Goal: Information Seeking & Learning: Check status

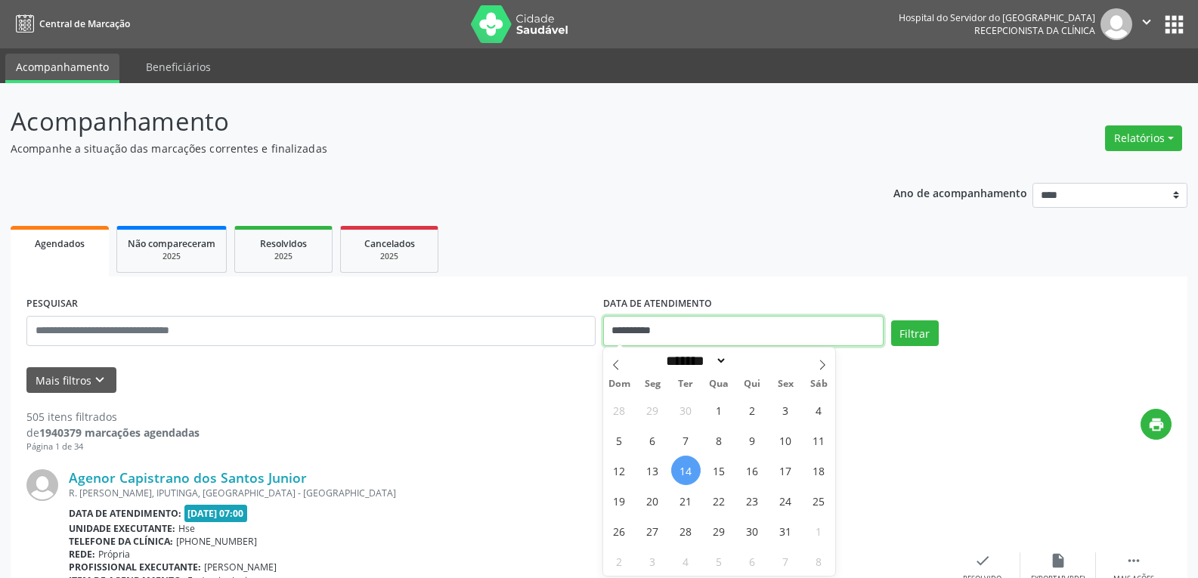
drag, startPoint x: 721, startPoint y: 330, endPoint x: 534, endPoint y: 319, distance: 187.1
click at [553, 318] on div "**********" at bounding box center [599, 325] width 1153 height 64
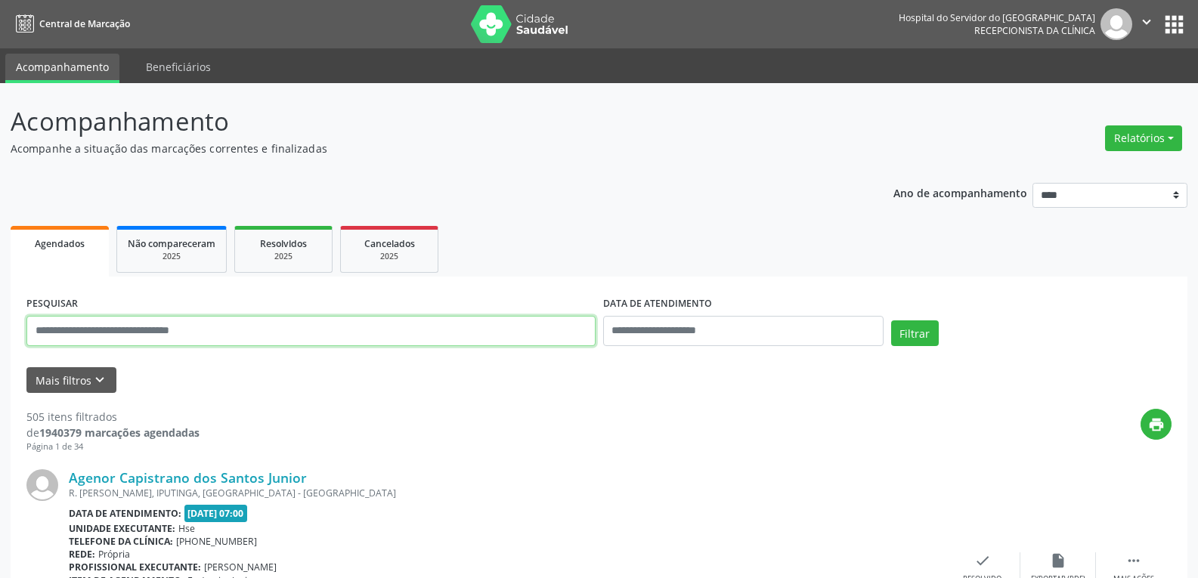
click at [215, 331] on input "text" at bounding box center [310, 331] width 569 height 30
paste input "**********"
click at [891, 321] on button "Filtrar" at bounding box center [915, 334] width 48 height 26
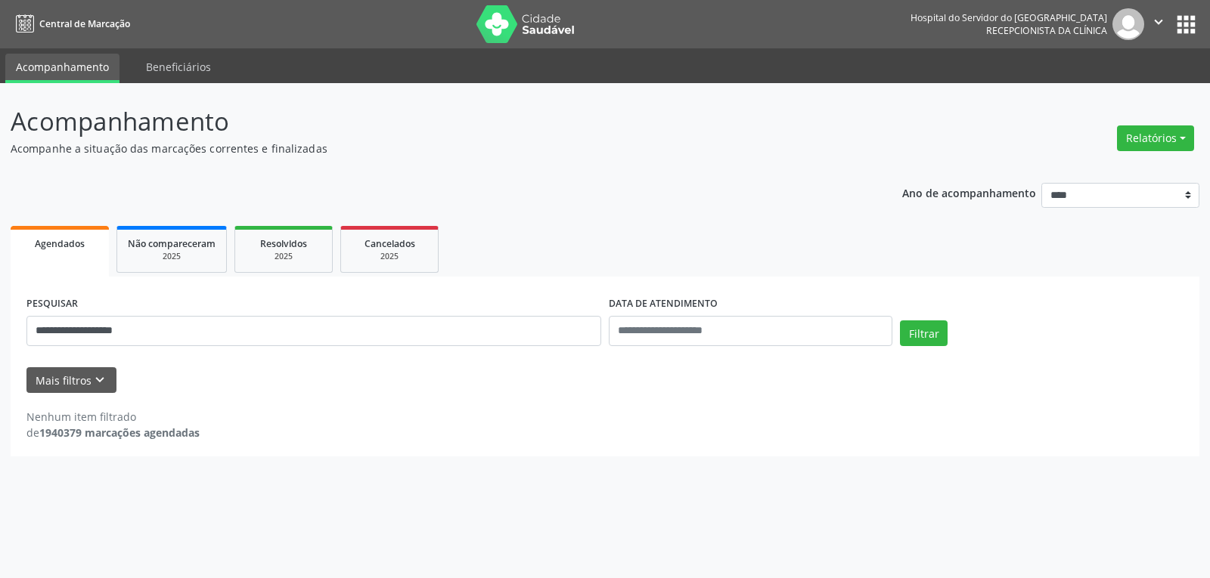
click at [525, 164] on div "**********" at bounding box center [605, 280] width 1189 height 354
click at [915, 327] on button "Filtrar" at bounding box center [924, 334] width 48 height 26
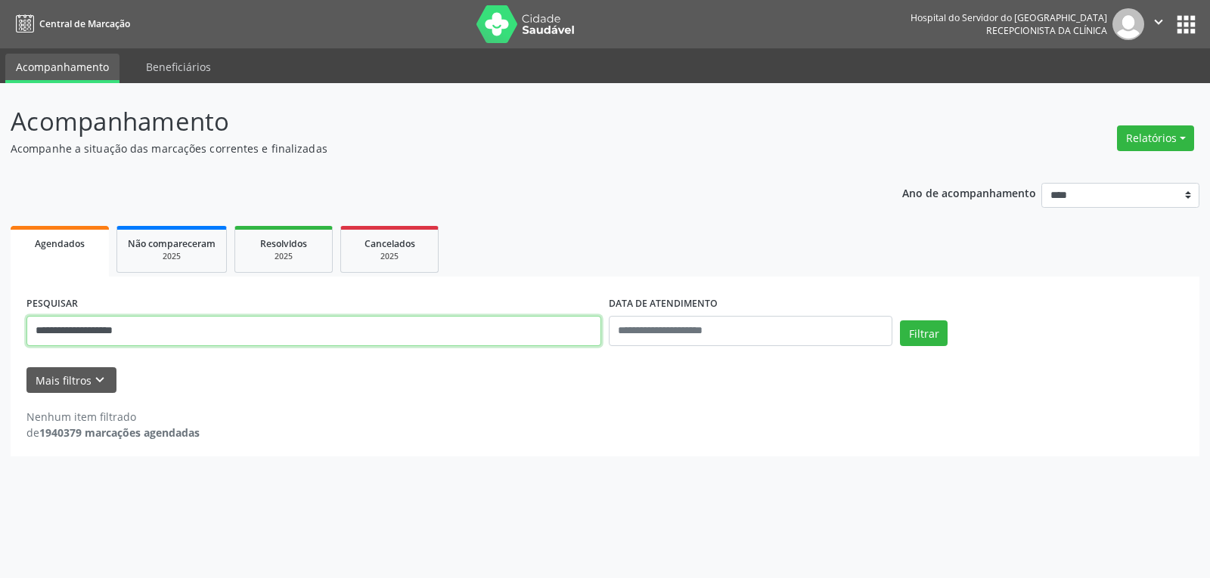
click at [141, 332] on input "**********" at bounding box center [313, 331] width 575 height 30
type input "**********"
click at [900, 321] on button "Filtrar" at bounding box center [924, 334] width 48 height 26
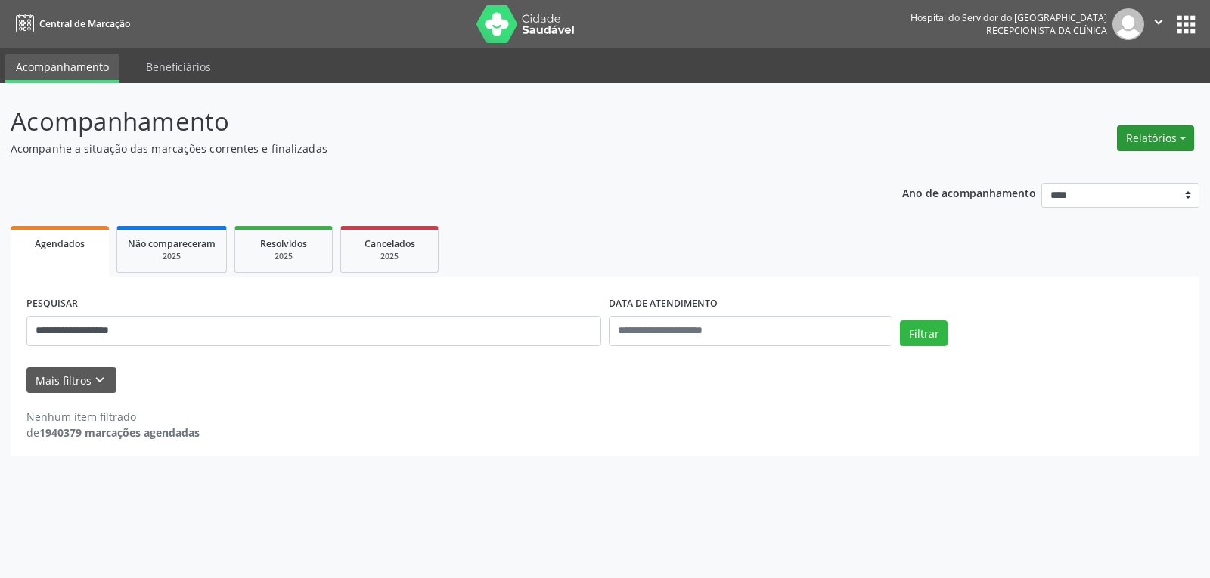
click at [1161, 137] on button "Relatórios" at bounding box center [1155, 139] width 77 height 26
click at [1076, 163] on link "Agendamentos" at bounding box center [1113, 170] width 163 height 21
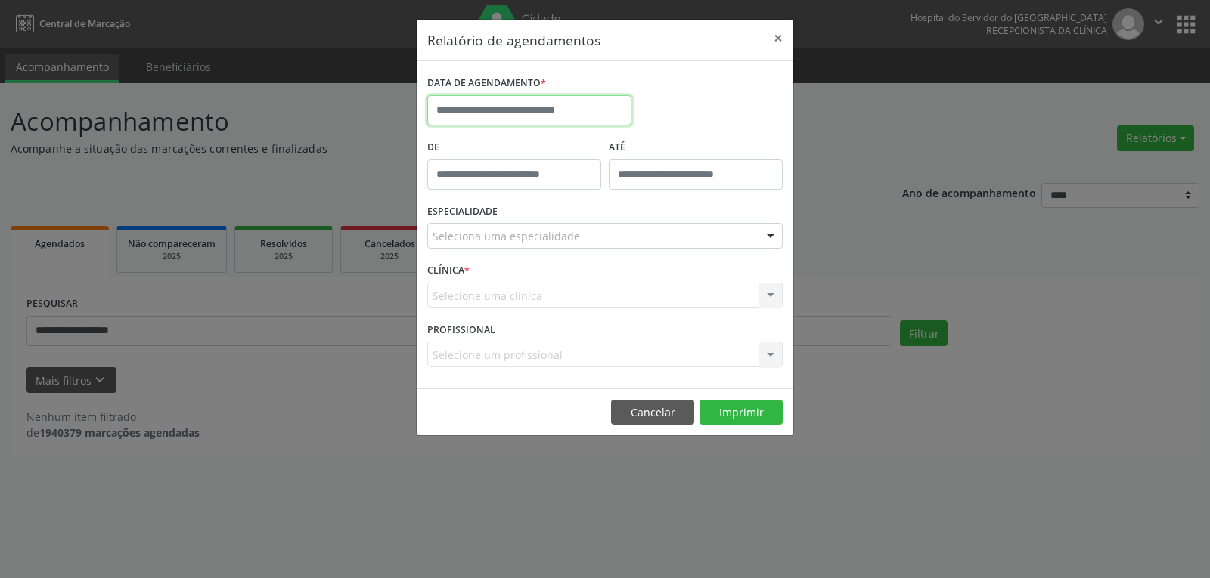
click at [528, 111] on input "text" at bounding box center [529, 110] width 204 height 30
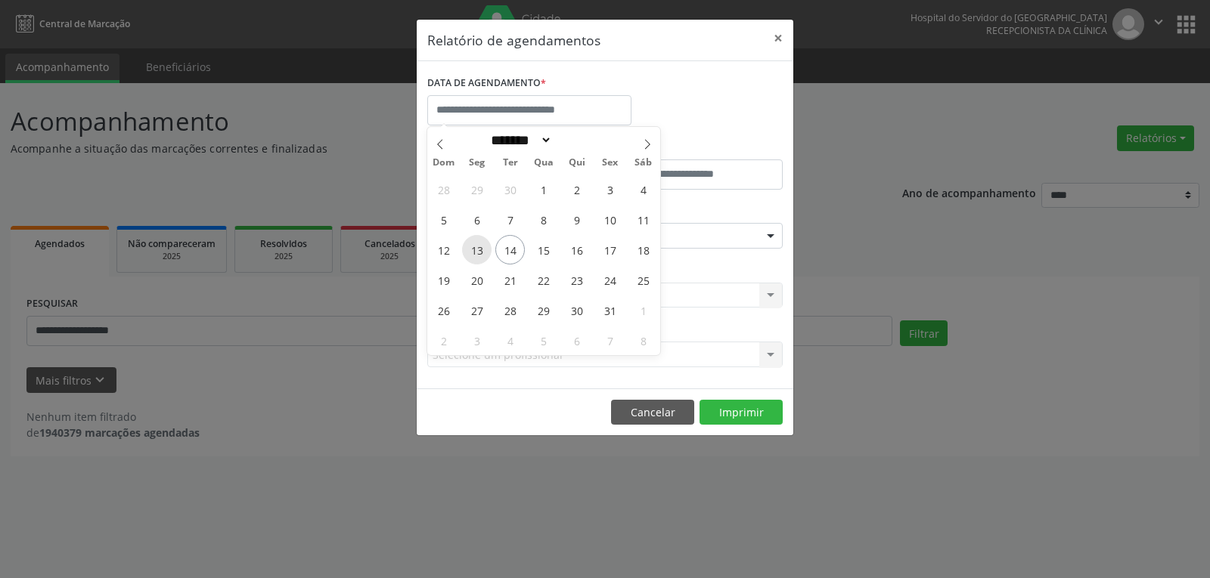
click at [473, 251] on span "13" at bounding box center [476, 249] width 29 height 29
type input "**********"
click at [473, 251] on span "13" at bounding box center [476, 249] width 29 height 29
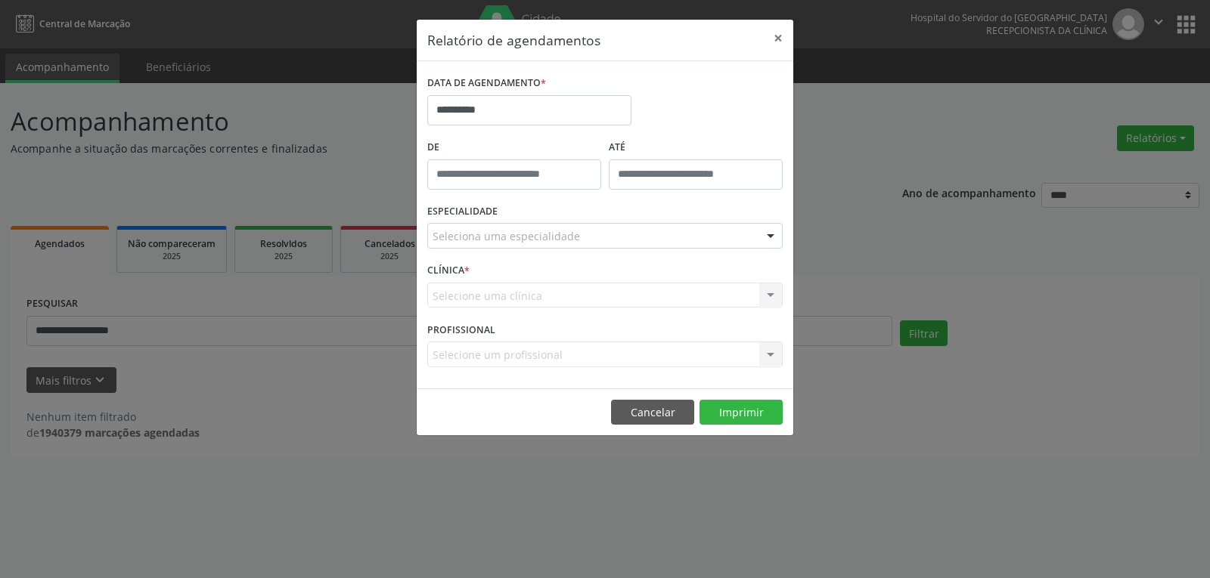
click at [758, 237] on div "Seleciona uma especialidade Todas as especialidades Alergologia Angiologia Arri…" at bounding box center [604, 236] width 355 height 26
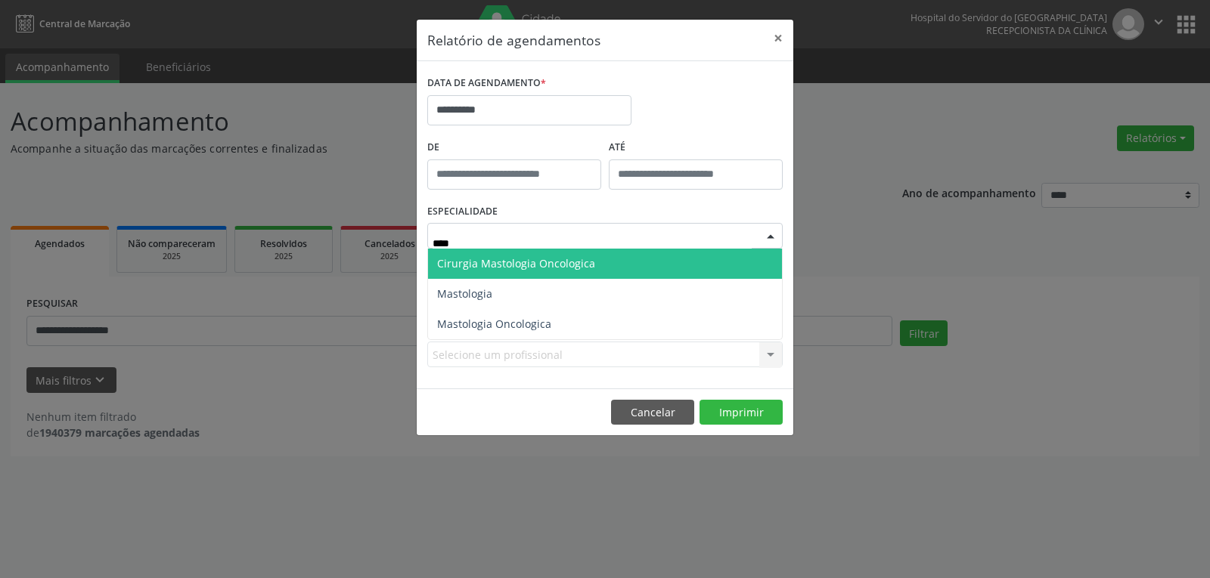
click at [542, 263] on span "Cirurgia Mastologia Oncologica" at bounding box center [516, 263] width 158 height 14
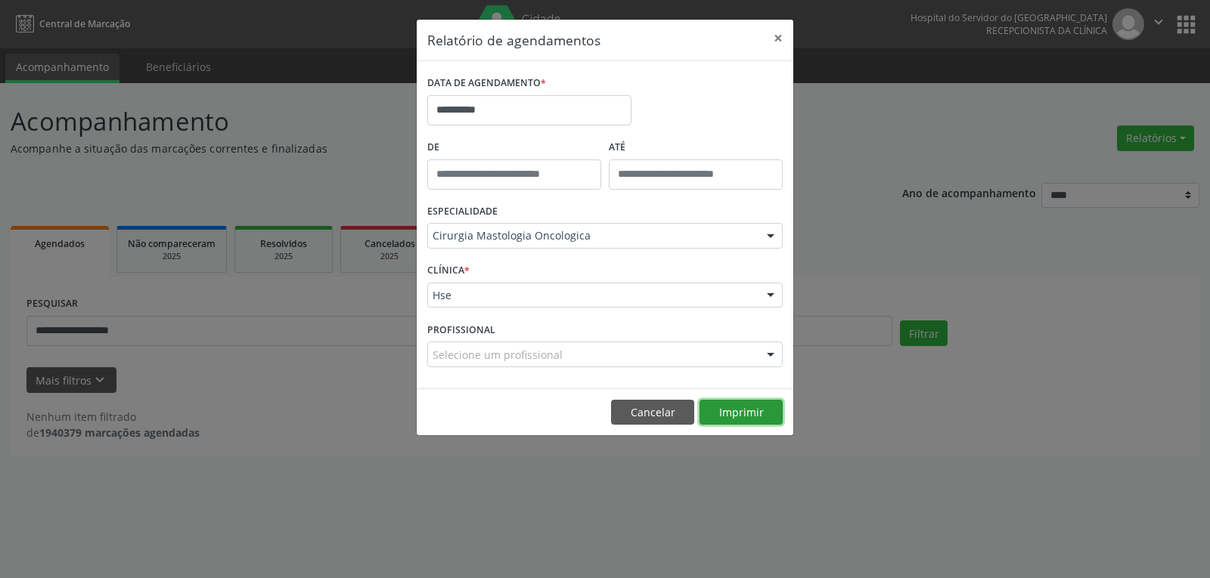
click at [740, 411] on button "Imprimir" at bounding box center [740, 413] width 83 height 26
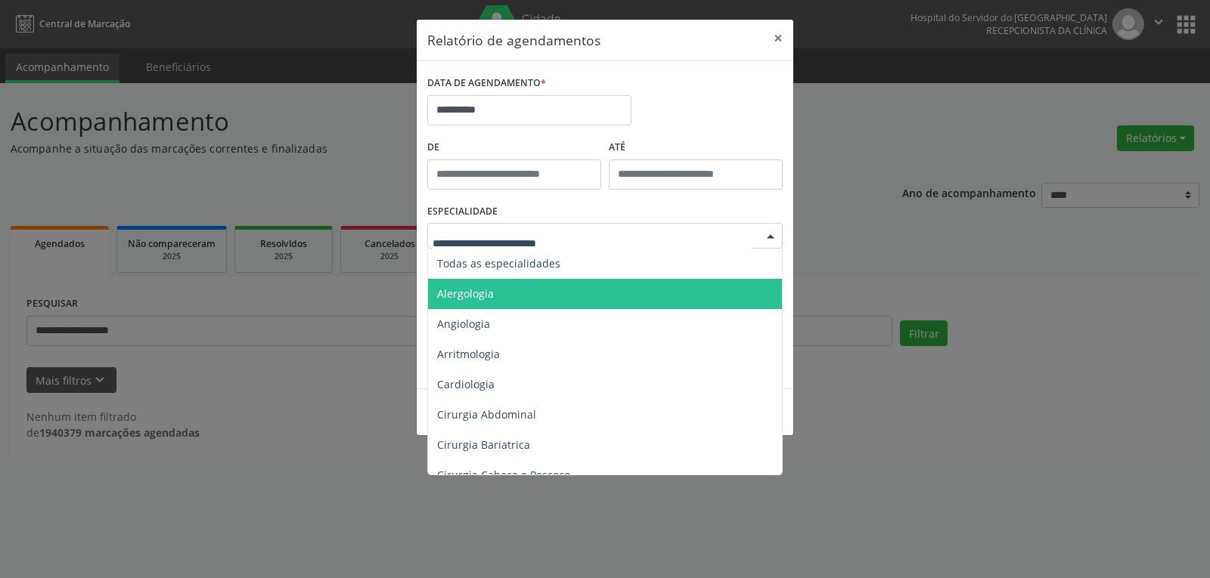
click at [768, 231] on div at bounding box center [770, 237] width 23 height 26
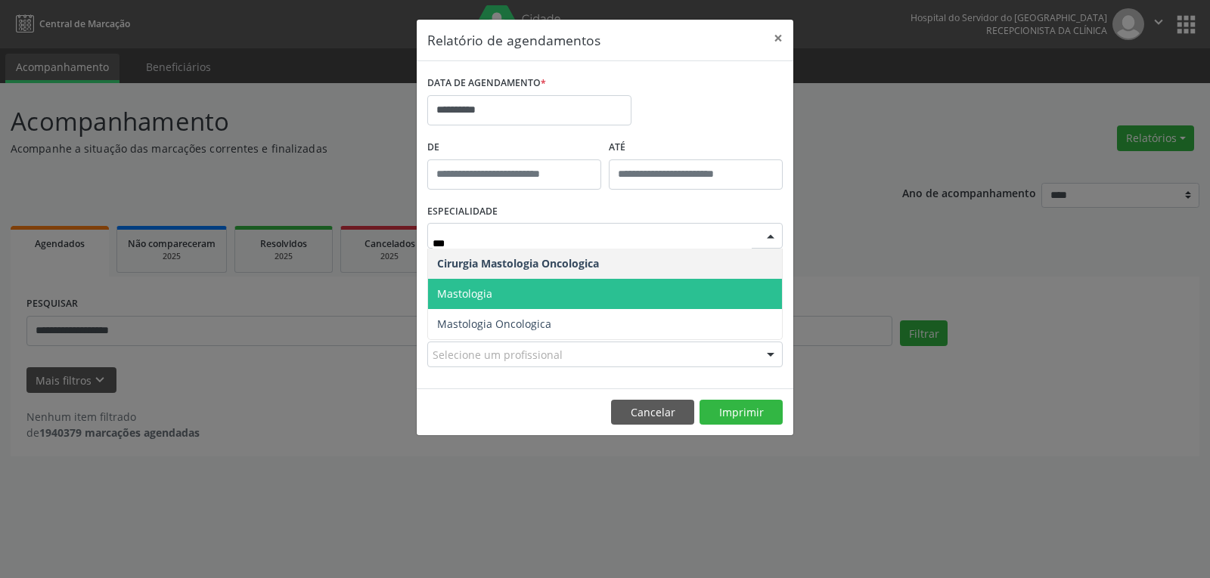
type input "****"
click at [640, 282] on span "Mastologia" at bounding box center [605, 294] width 354 height 30
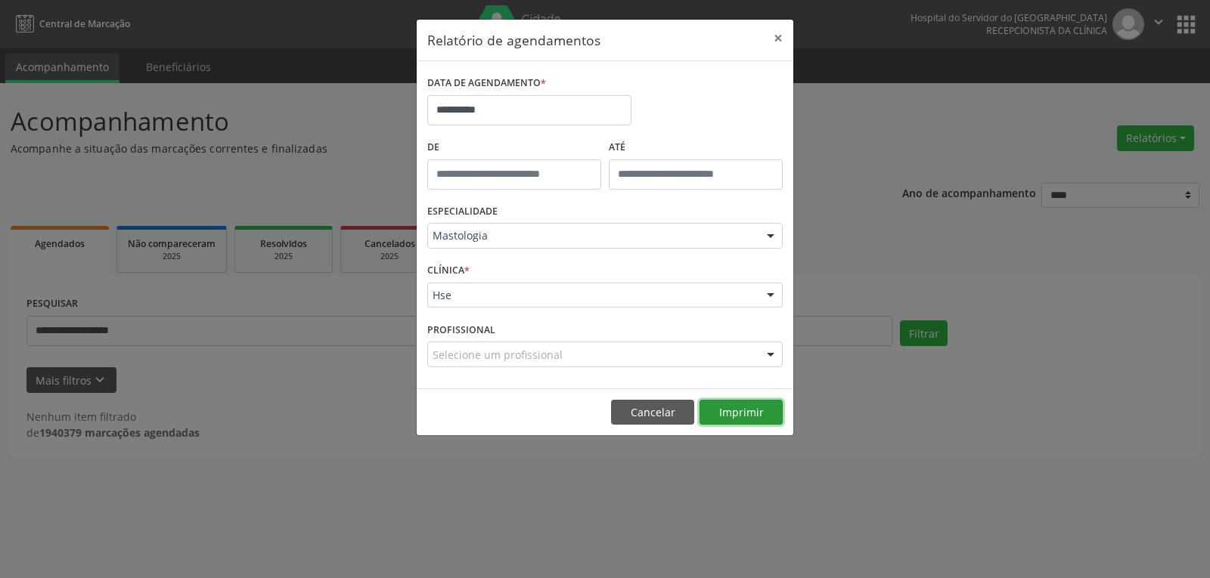
click at [724, 416] on button "Imprimir" at bounding box center [740, 413] width 83 height 26
click at [776, 36] on button "×" at bounding box center [778, 38] width 30 height 37
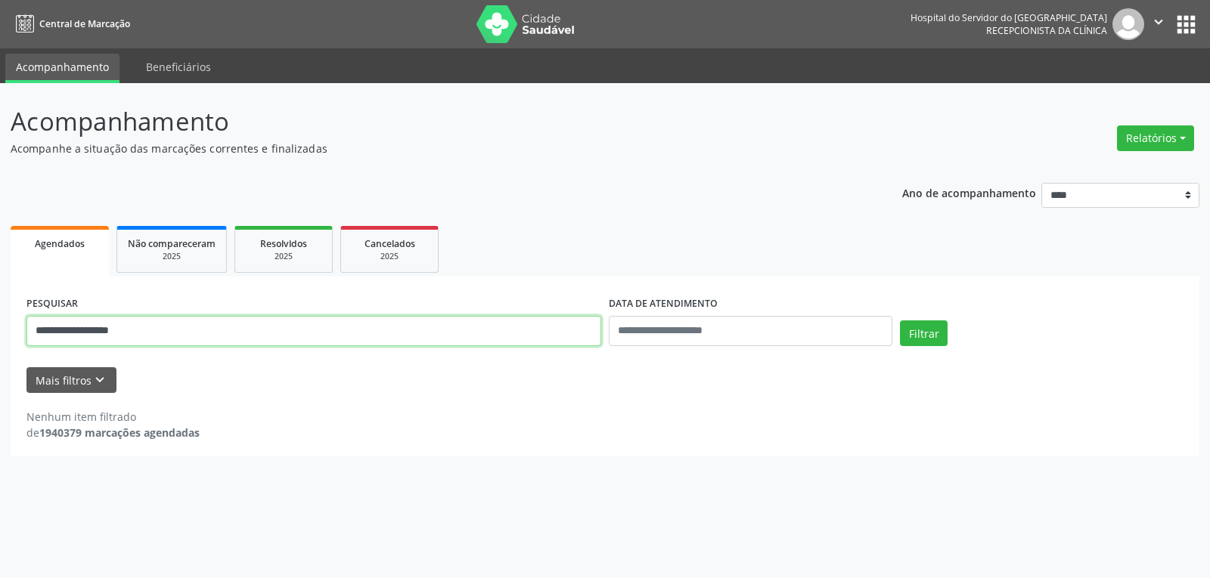
click at [69, 330] on input "**********" at bounding box center [313, 331] width 575 height 30
click at [900, 321] on button "Filtrar" at bounding box center [924, 334] width 48 height 26
drag, startPoint x: 239, startPoint y: 336, endPoint x: 0, endPoint y: 312, distance: 240.1
click at [0, 312] on div "**********" at bounding box center [605, 330] width 1210 height 495
paste input "text"
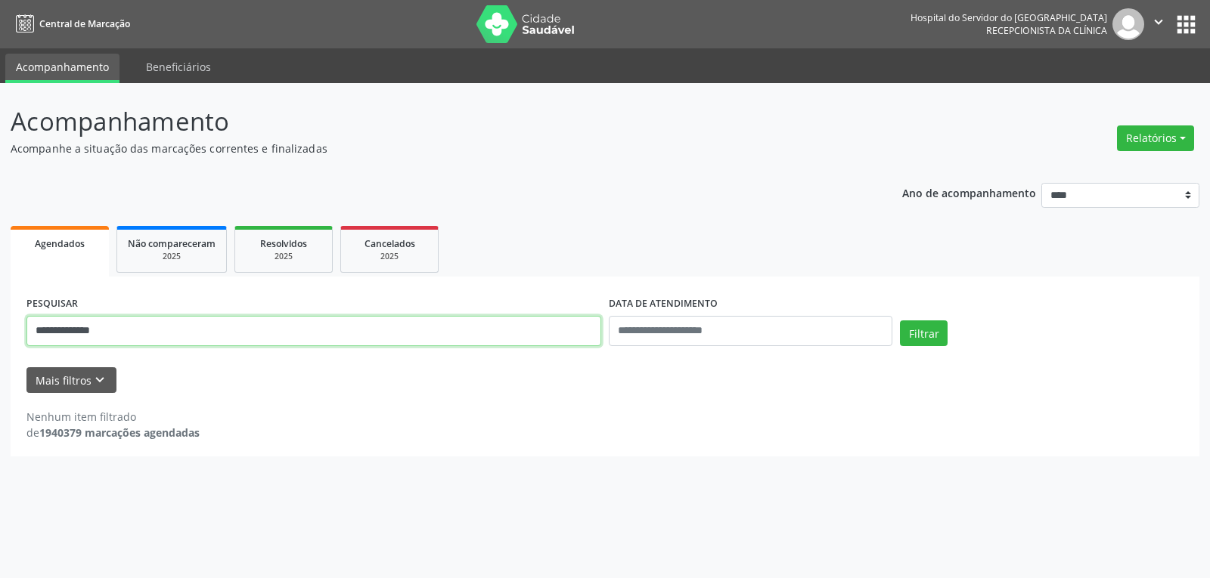
click at [900, 321] on button "Filtrar" at bounding box center [924, 334] width 48 height 26
drag, startPoint x: 130, startPoint y: 331, endPoint x: 0, endPoint y: 312, distance: 131.4
click at [0, 312] on div "**********" at bounding box center [605, 330] width 1210 height 495
click at [900, 321] on button "Filtrar" at bounding box center [924, 334] width 48 height 26
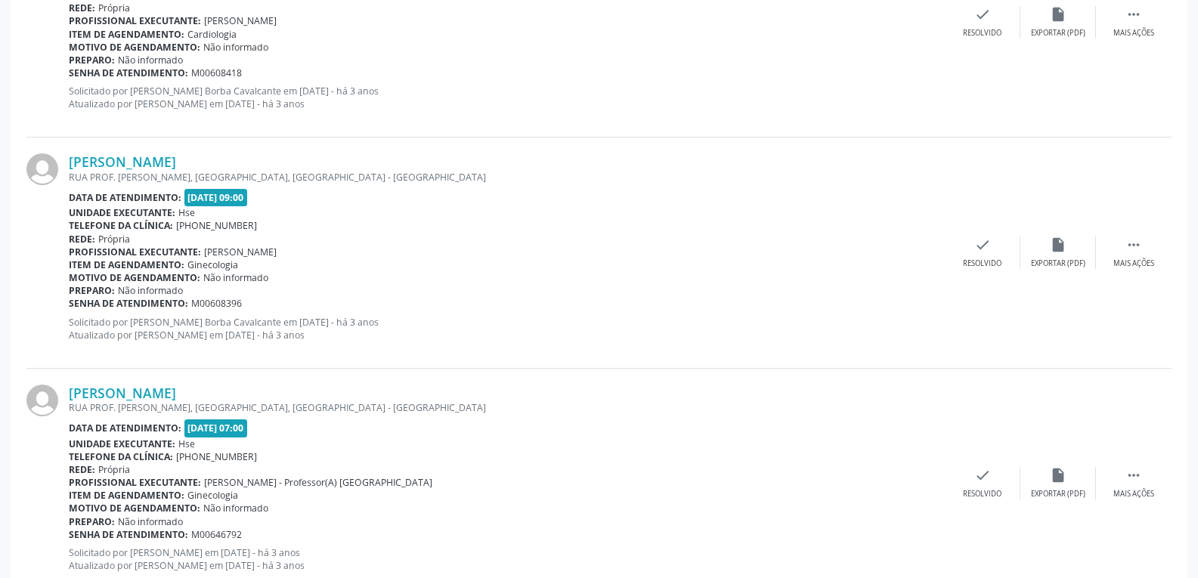
scroll to position [3408, 0]
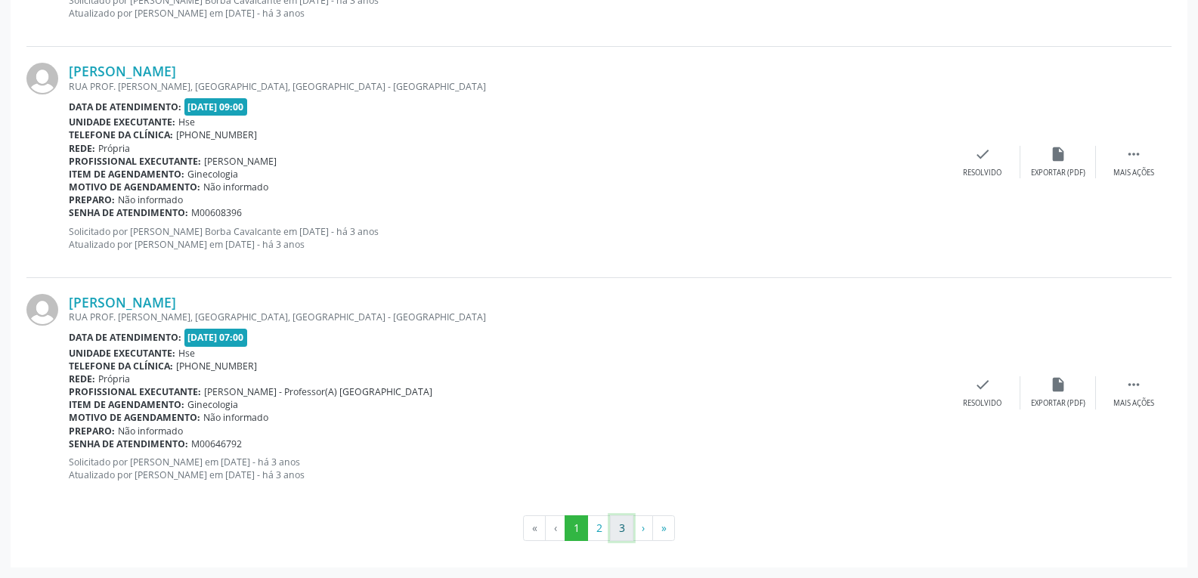
click at [618, 535] on button "3" at bounding box center [621, 529] width 23 height 26
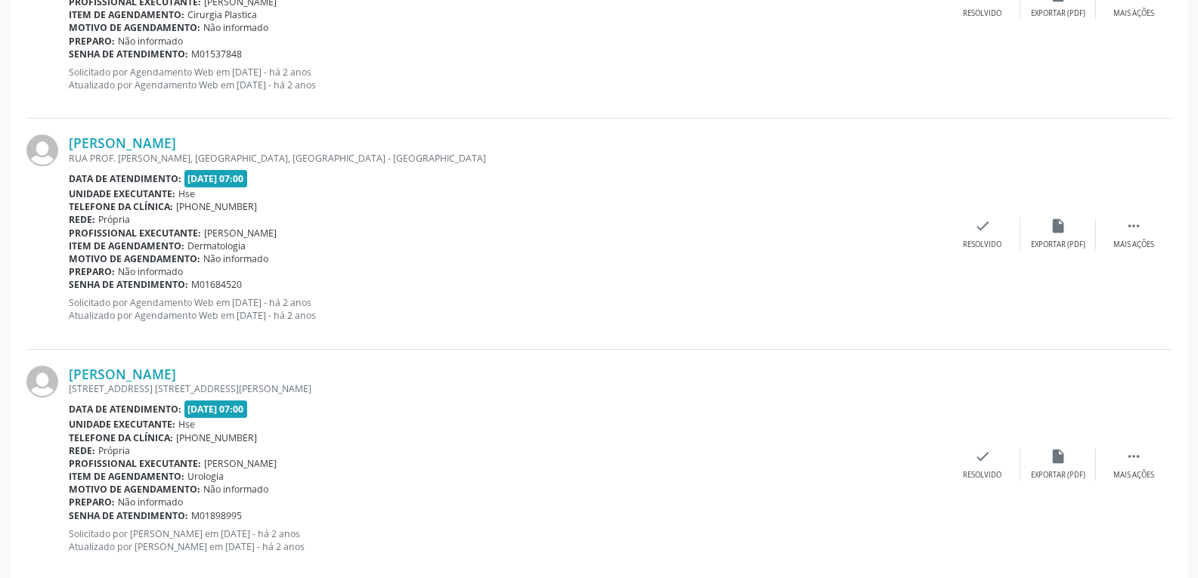
scroll to position [2716, 0]
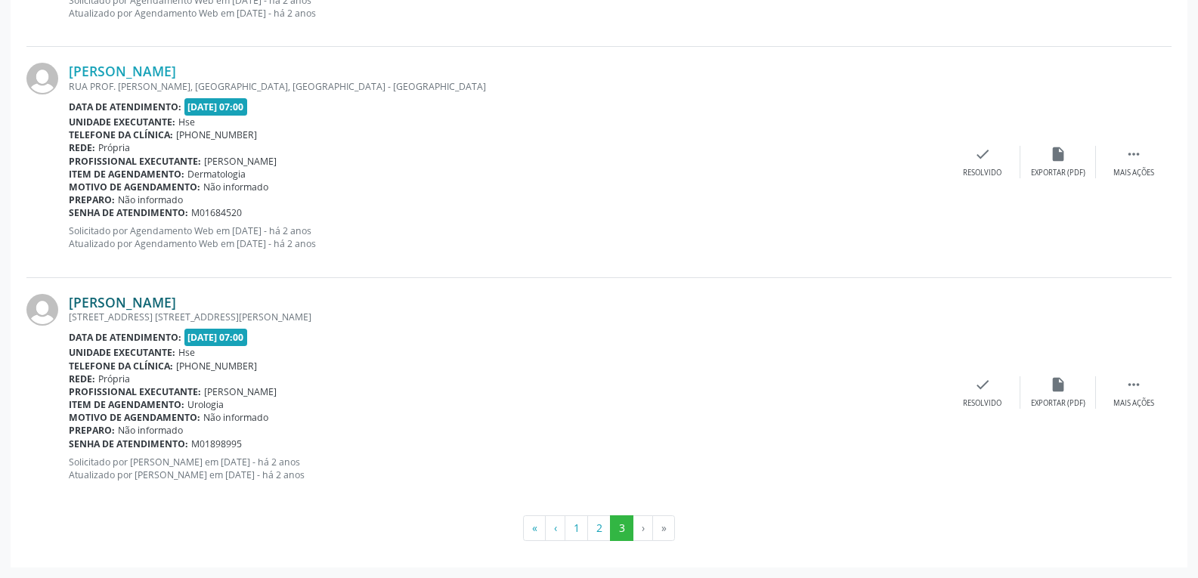
click at [101, 300] on link "[PERSON_NAME]" at bounding box center [122, 302] width 107 height 17
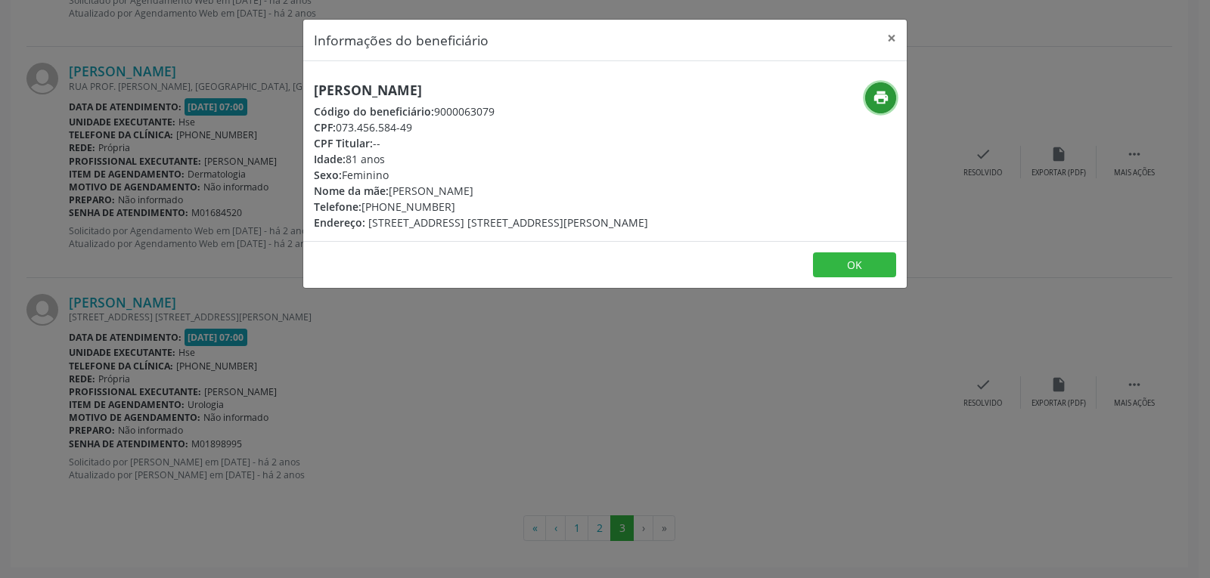
click at [878, 100] on icon "print" at bounding box center [881, 97] width 17 height 17
click at [885, 38] on button "×" at bounding box center [891, 38] width 30 height 37
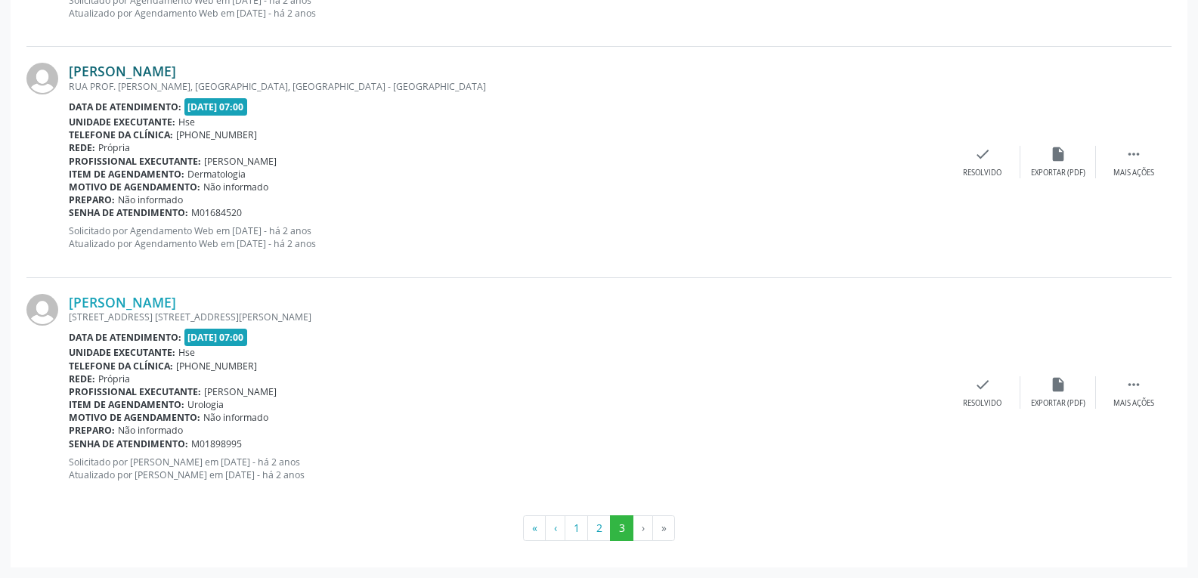
click at [140, 69] on link "[PERSON_NAME]" at bounding box center [122, 71] width 107 height 17
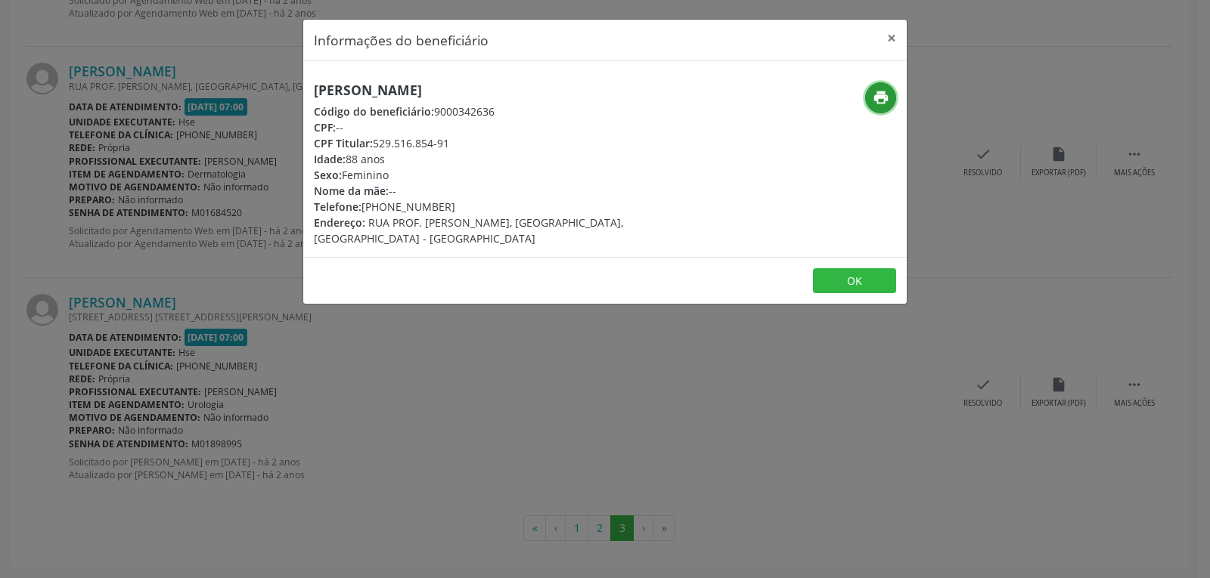
click at [876, 96] on icon "print" at bounding box center [881, 97] width 17 height 17
drag, startPoint x: 374, startPoint y: 144, endPoint x: 497, endPoint y: 151, distance: 122.7
click at [497, 151] on div "[PERSON_NAME] Código do beneficiário: 9000342636 CPF: -- CPF Titular: 529.516.8…" at bounding box center [504, 164] width 381 height 164
click at [497, 151] on div "Idade: 88 anos" at bounding box center [504, 159] width 381 height 16
drag, startPoint x: 374, startPoint y: 144, endPoint x: 469, endPoint y: 142, distance: 95.3
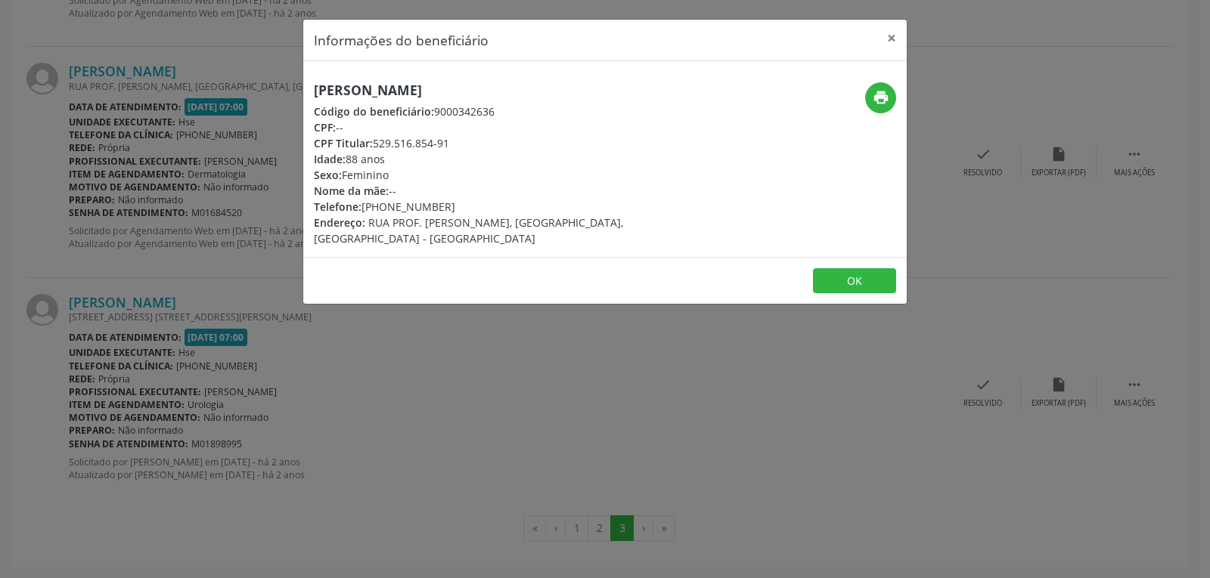
click at [469, 142] on div "CPF Titular: 529.516.854-91" at bounding box center [504, 143] width 381 height 16
copy div "529.516.854-91"
drag, startPoint x: 386, startPoint y: 204, endPoint x: 453, endPoint y: 203, distance: 66.6
click at [453, 203] on div "Telefone: [PHONE_NUMBER]" at bounding box center [504, 207] width 381 height 16
copy div "98570-6199"
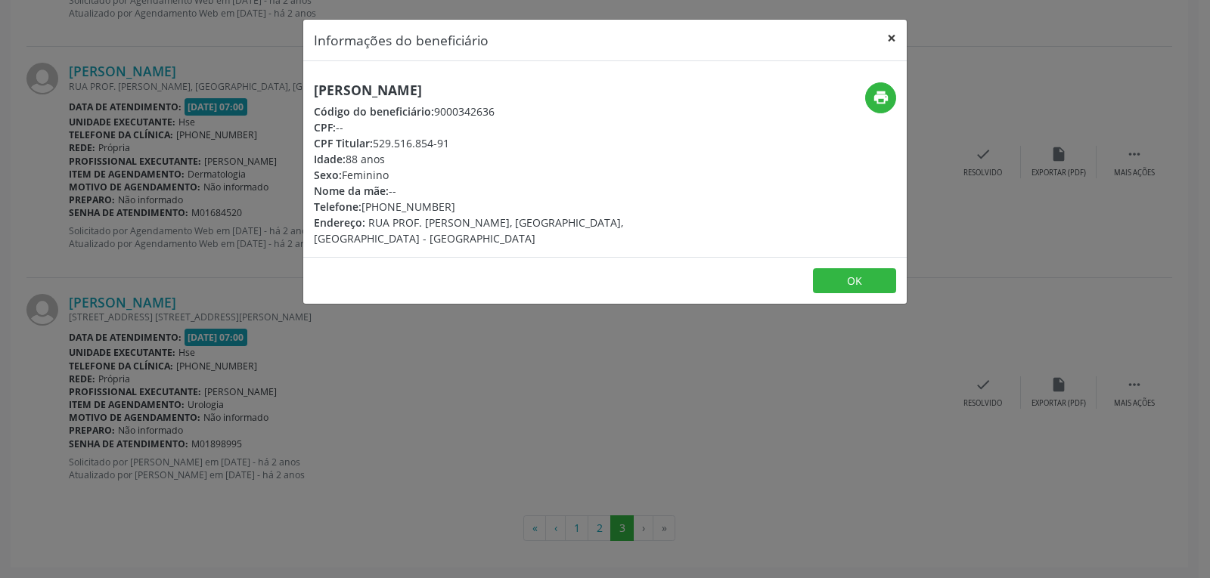
click at [891, 36] on button "×" at bounding box center [891, 38] width 30 height 37
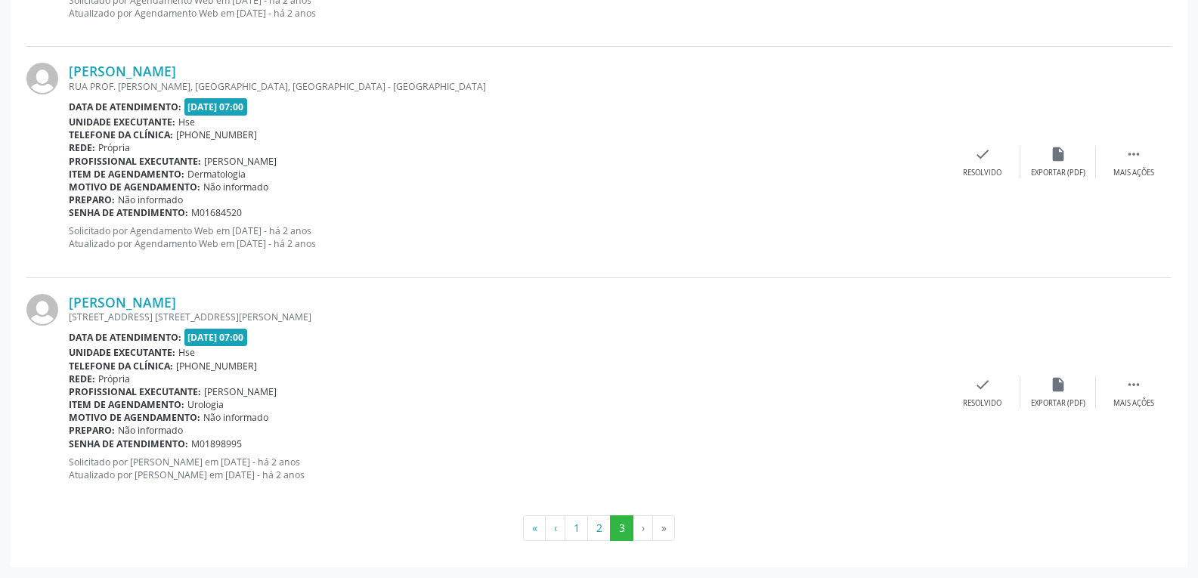
click at [824, 330] on div "Data de atendimento: [DATE] 07:00" at bounding box center [507, 337] width 876 height 17
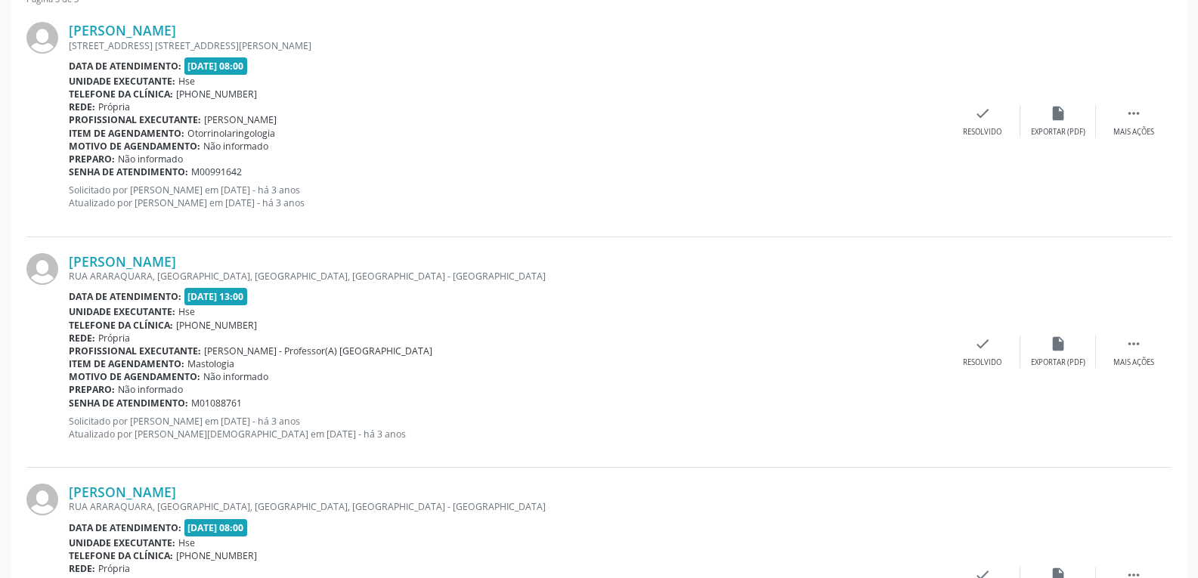
scroll to position [0, 0]
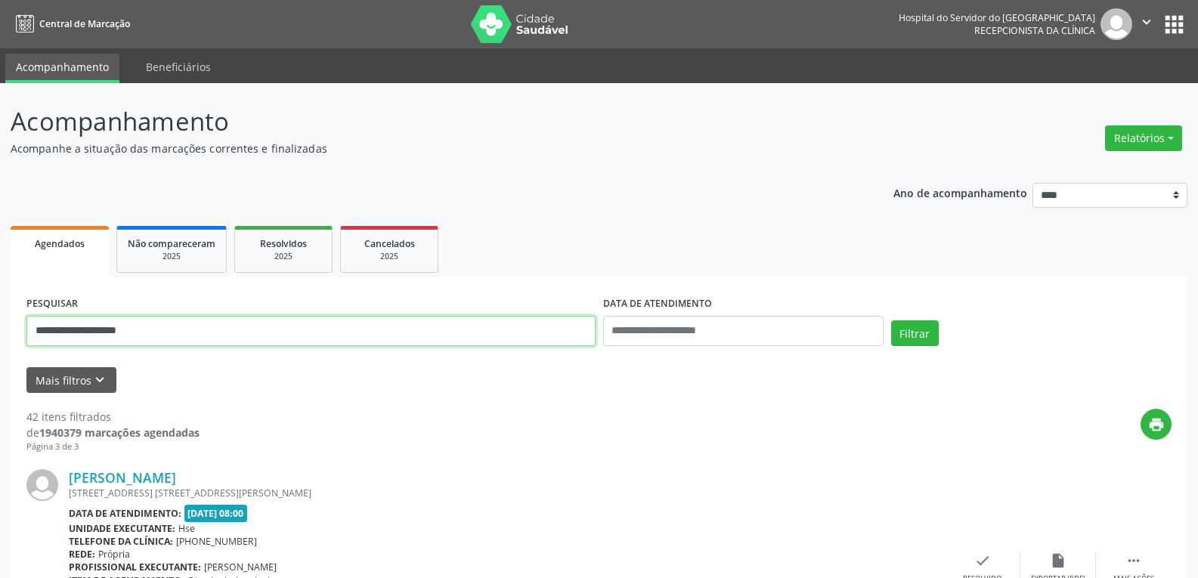
drag, startPoint x: 216, startPoint y: 341, endPoint x: 0, endPoint y: 336, distance: 216.3
paste input "**********"
click at [891, 321] on button "Filtrar" at bounding box center [915, 334] width 48 height 26
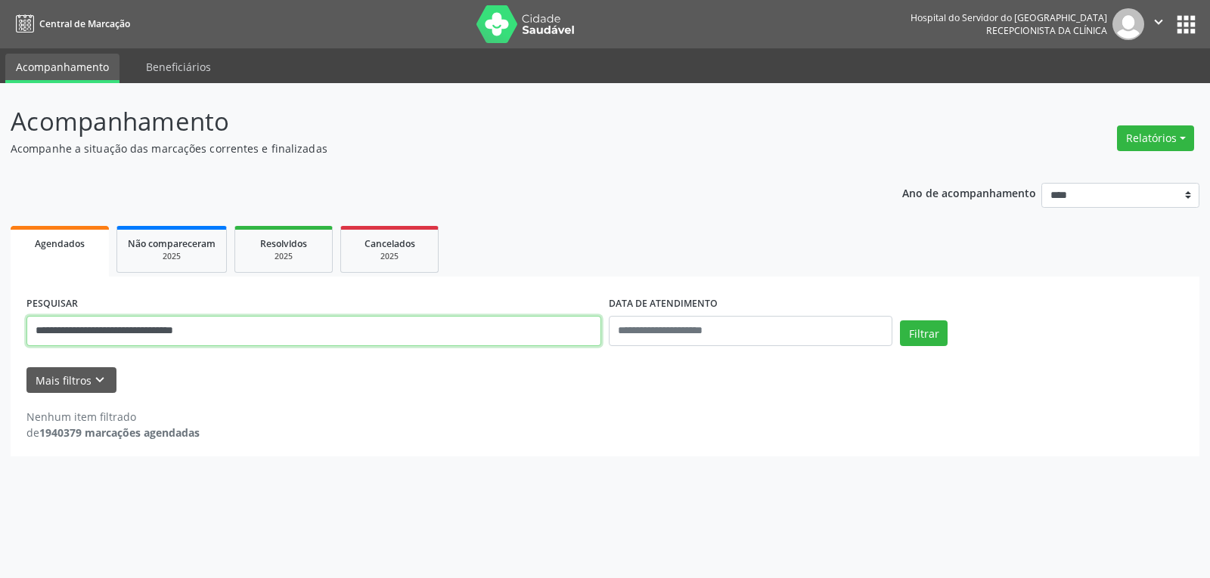
drag, startPoint x: 244, startPoint y: 336, endPoint x: 0, endPoint y: 304, distance: 246.4
click at [0, 304] on div "**********" at bounding box center [605, 330] width 1210 height 495
click at [900, 321] on button "Filtrar" at bounding box center [924, 334] width 48 height 26
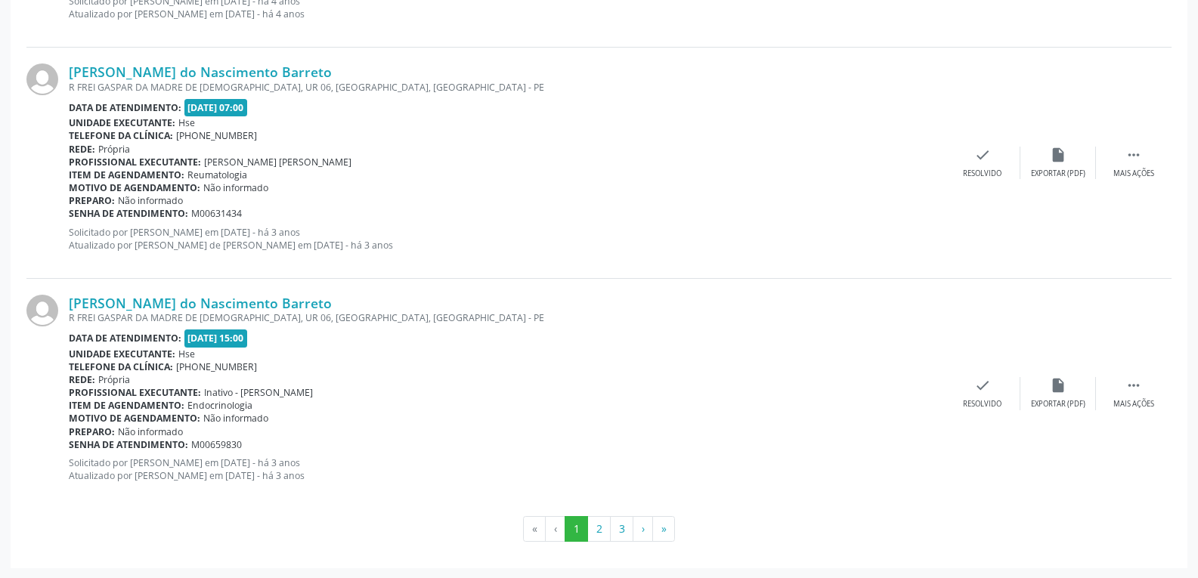
scroll to position [3408, 0]
click at [212, 304] on link "[PERSON_NAME] do Nascimento Barreto" at bounding box center [200, 302] width 263 height 17
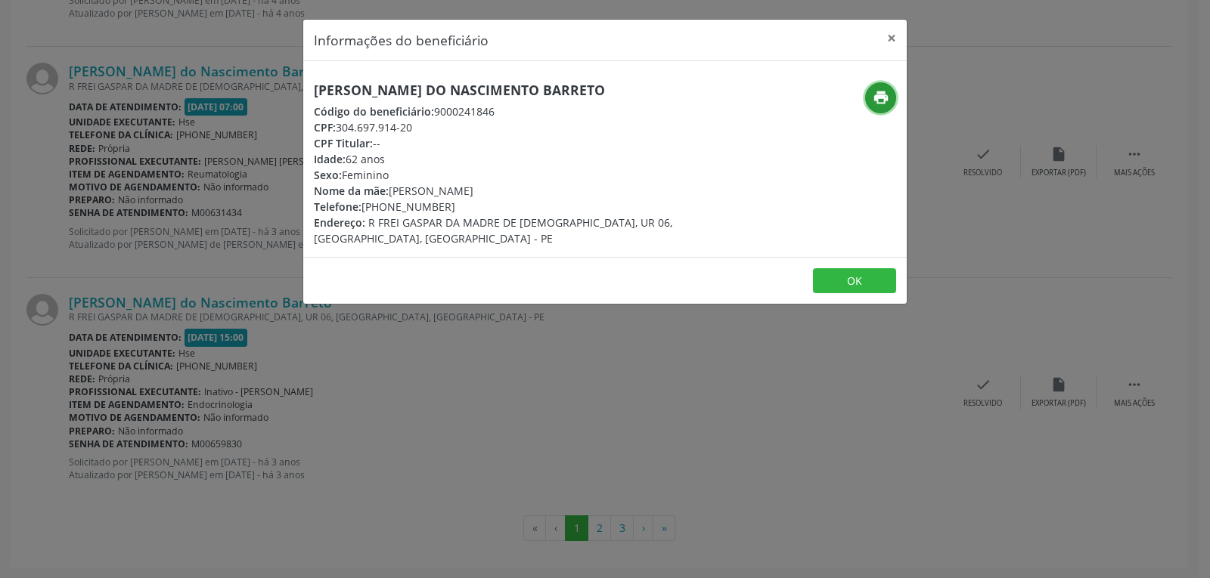
click at [873, 99] on icon "print" at bounding box center [881, 97] width 17 height 17
drag, startPoint x: 341, startPoint y: 125, endPoint x: 434, endPoint y: 129, distance: 93.1
click at [434, 129] on div "CPF: 304.697.914-20" at bounding box center [504, 127] width 381 height 16
copy div "304.697.914-20"
drag, startPoint x: 382, startPoint y: 205, endPoint x: 479, endPoint y: 204, distance: 96.8
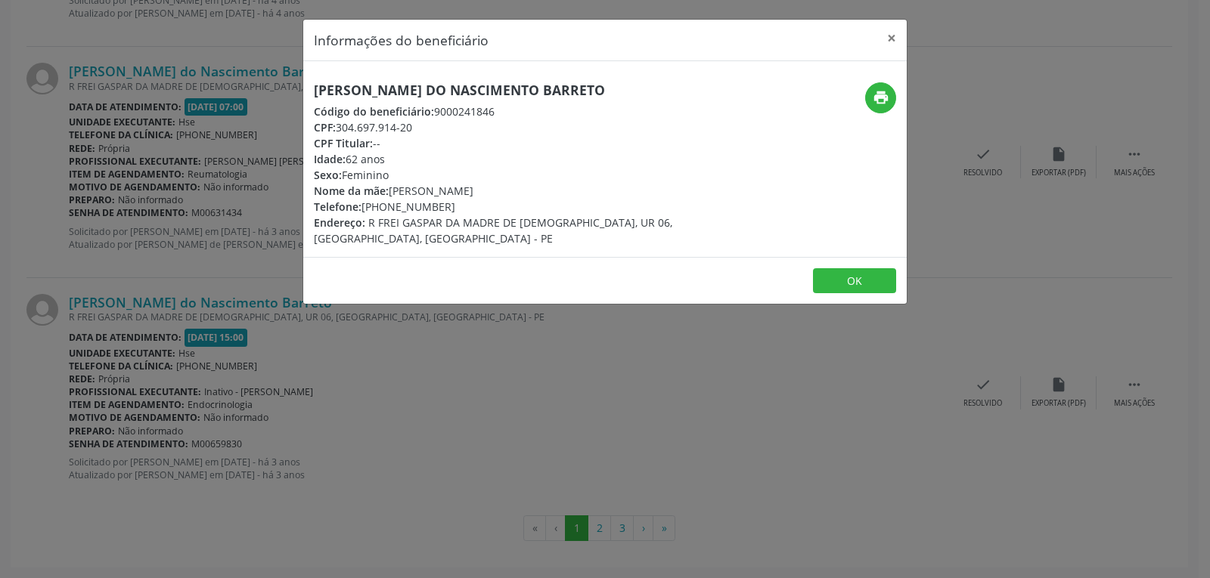
click at [479, 204] on div "Telefone: [PHONE_NUMBER]" at bounding box center [504, 207] width 381 height 16
copy div "98752-4316"
click at [891, 36] on button "×" at bounding box center [891, 38] width 30 height 37
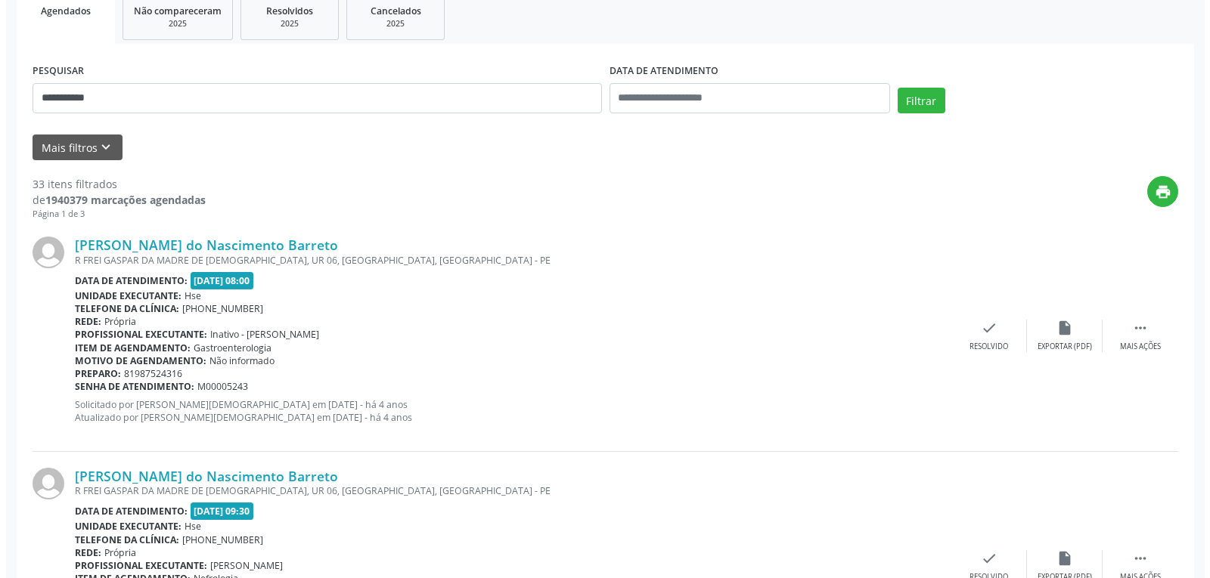
scroll to position [0, 0]
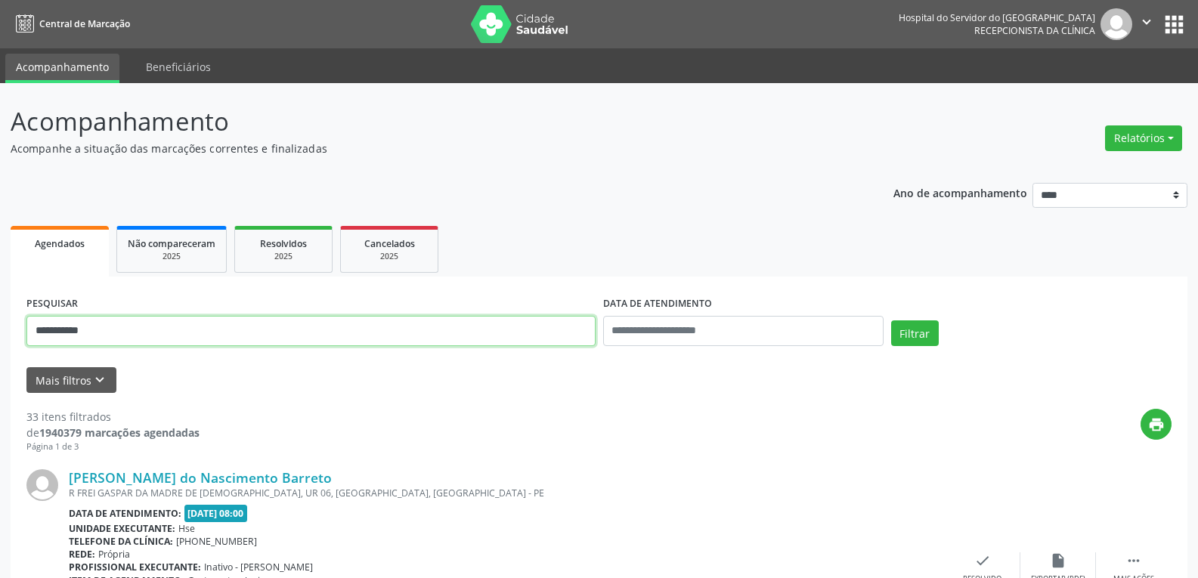
drag, startPoint x: 153, startPoint y: 331, endPoint x: 0, endPoint y: 311, distance: 154.8
type input "**********"
click at [891, 321] on button "Filtrar" at bounding box center [915, 334] width 48 height 26
